Goal: Task Accomplishment & Management: Manage account settings

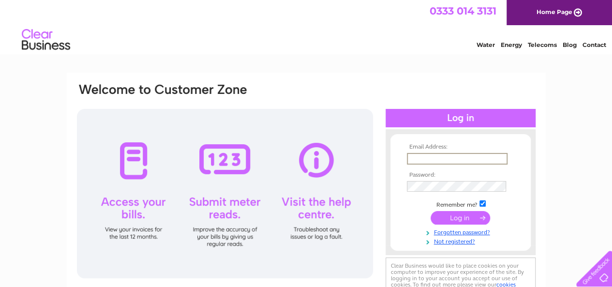
click at [424, 160] on input "text" at bounding box center [457, 159] width 101 height 12
type input "[PERSON_NAME][EMAIL_ADDRESS][DOMAIN_NAME]"
click at [430, 211] on input "submit" at bounding box center [459, 218] width 59 height 14
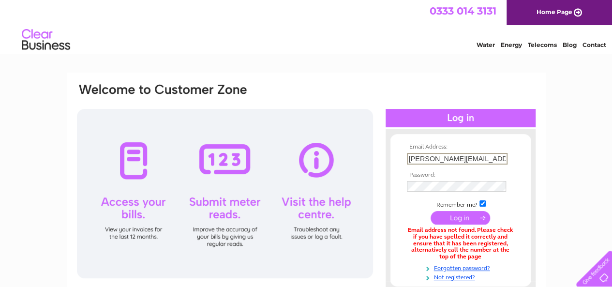
click at [421, 160] on input "john@sweeneyscuruises.com" at bounding box center [457, 159] width 101 height 12
type input "info@sweeneyscuruises.com"
click at [430, 211] on input "submit" at bounding box center [459, 218] width 59 height 14
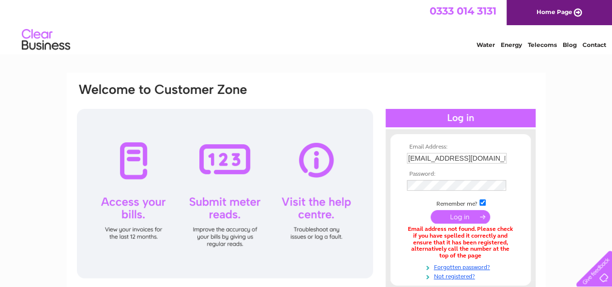
drag, startPoint x: 0, startPoint y: 0, endPoint x: 461, endPoint y: 218, distance: 510.0
click at [461, 218] on input "submit" at bounding box center [459, 217] width 59 height 14
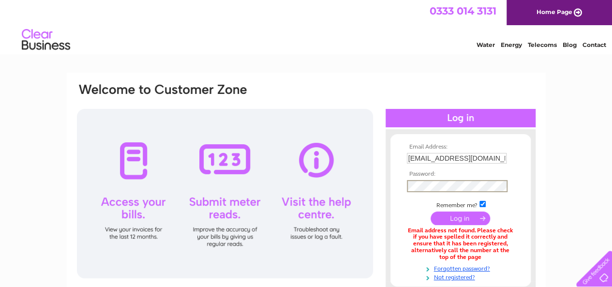
click at [430, 211] on input "submit" at bounding box center [459, 218] width 59 height 14
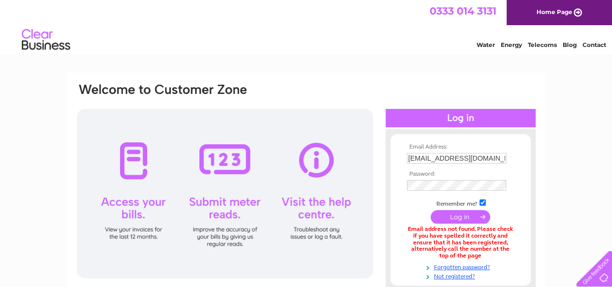
scroll to position [97, 0]
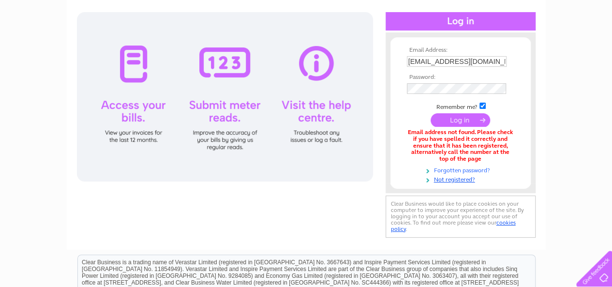
click at [469, 173] on link "Forgotten password?" at bounding box center [462, 169] width 110 height 9
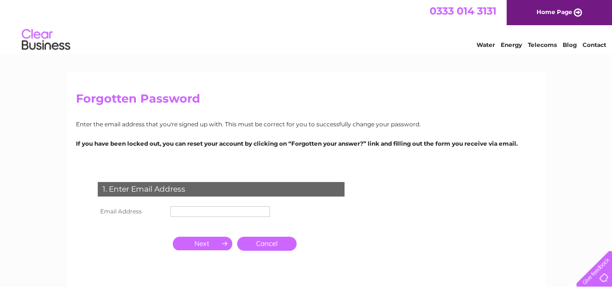
click at [185, 209] on input "text" at bounding box center [220, 211] width 100 height 11
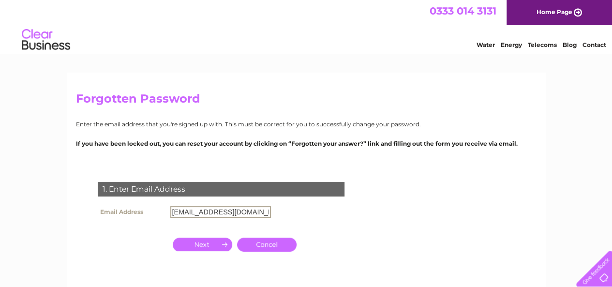
type input "[EMAIL_ADDRESS][DOMAIN_NAME]"
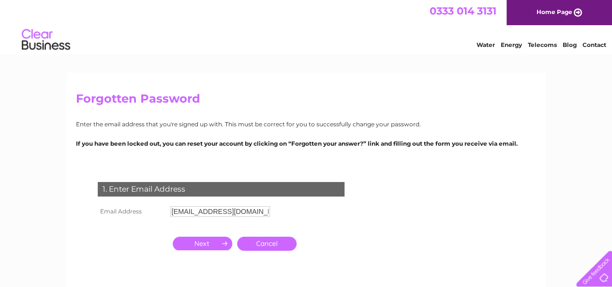
click at [213, 243] on input "button" at bounding box center [202, 243] width 59 height 14
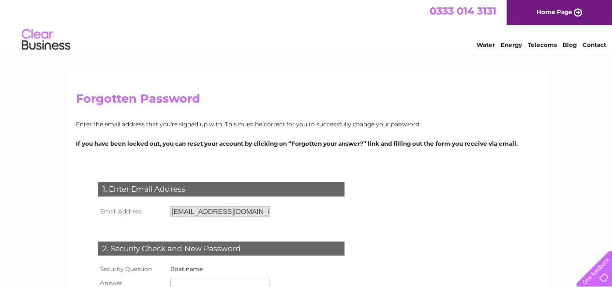
scroll to position [97, 0]
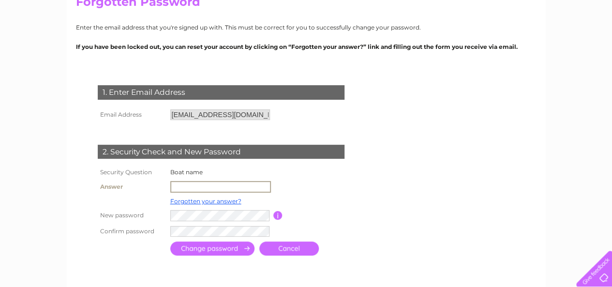
click at [181, 187] on input "text" at bounding box center [220, 187] width 101 height 12
type input "S1lver Marlin"
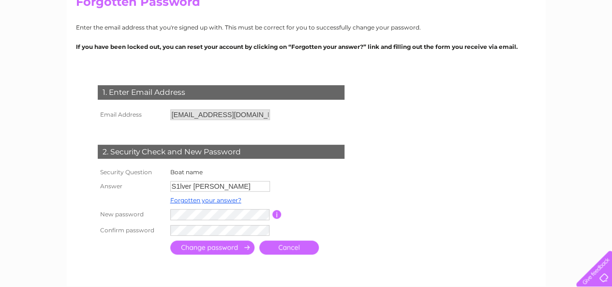
click at [200, 248] on input "submit" at bounding box center [212, 247] width 84 height 14
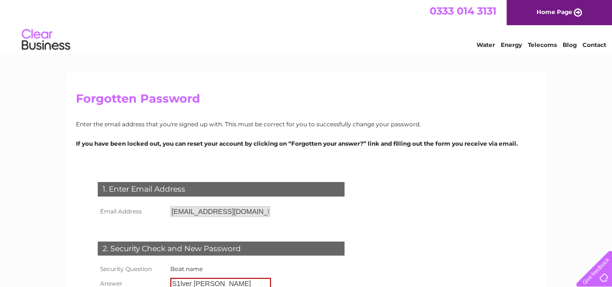
scroll to position [48, 0]
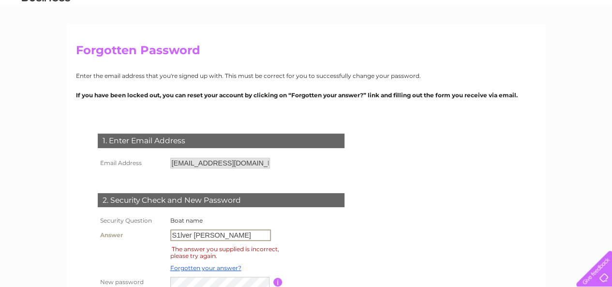
drag, startPoint x: 219, startPoint y: 235, endPoint x: 95, endPoint y: 234, distance: 123.3
click at [116, 236] on tr "Answer S1lver [PERSON_NAME]" at bounding box center [232, 235] width 274 height 16
type input "s1lvermarlin"
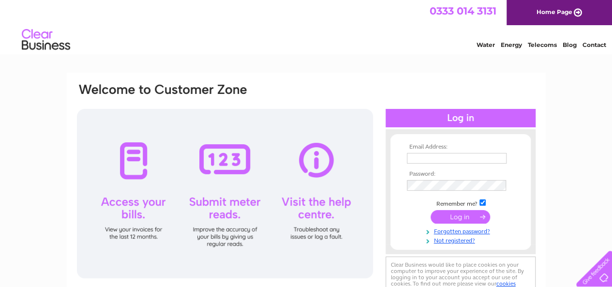
click at [419, 160] on input "text" at bounding box center [457, 158] width 100 height 11
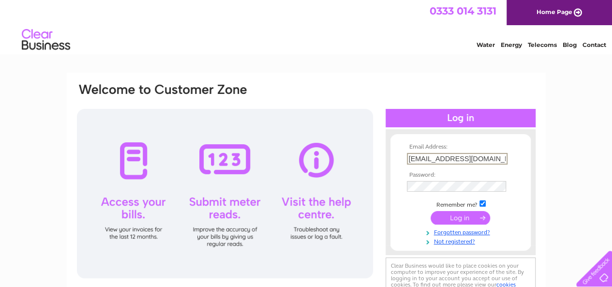
type input "[EMAIL_ADDRESS][DOMAIN_NAME]"
